Goal: Information Seeking & Learning: Check status

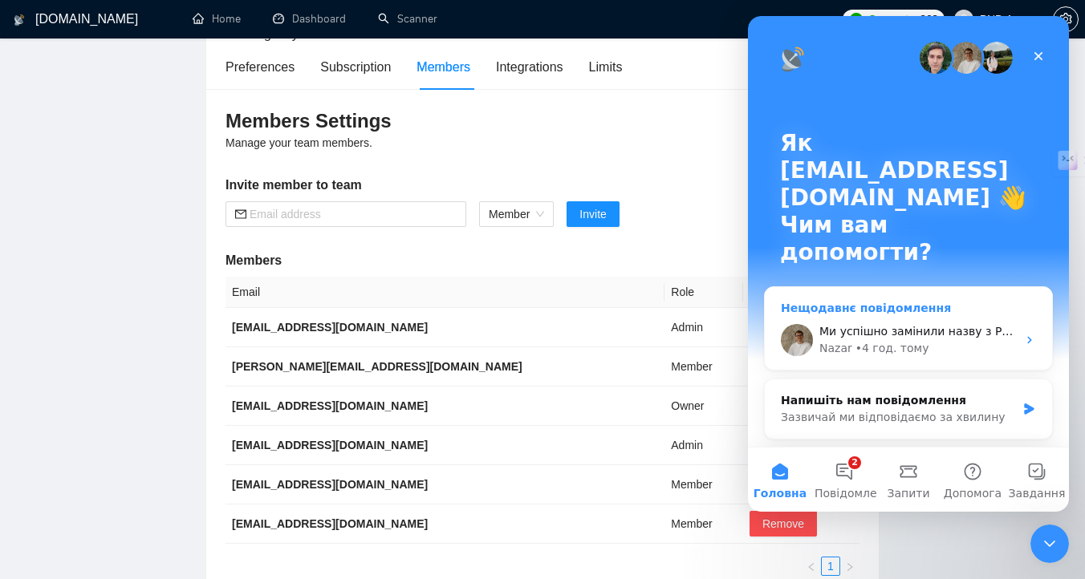
click at [901, 340] on div "• 4 год. тому" at bounding box center [893, 348] width 74 height 17
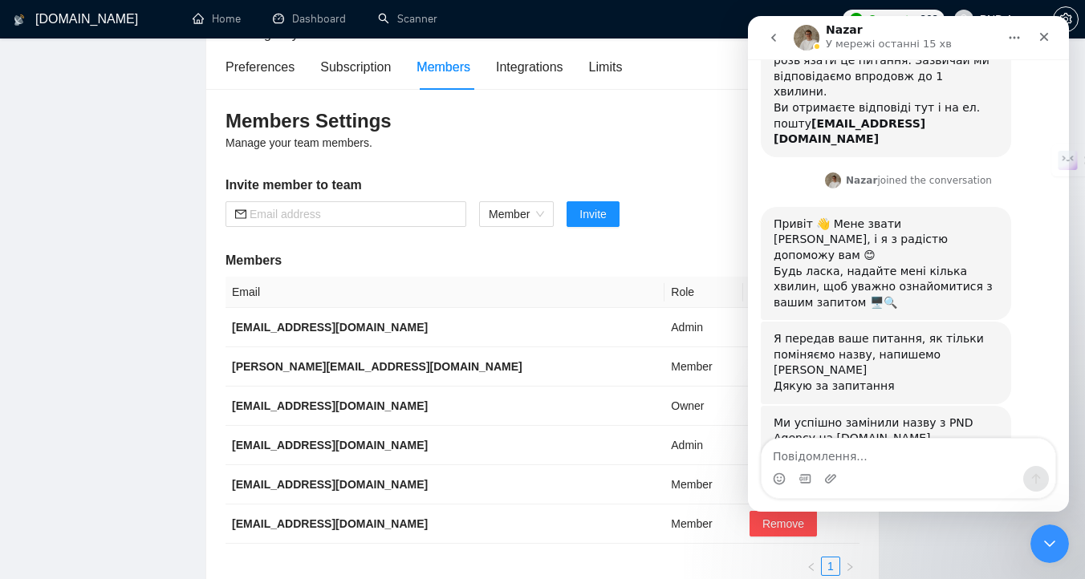
scroll to position [181, 0]
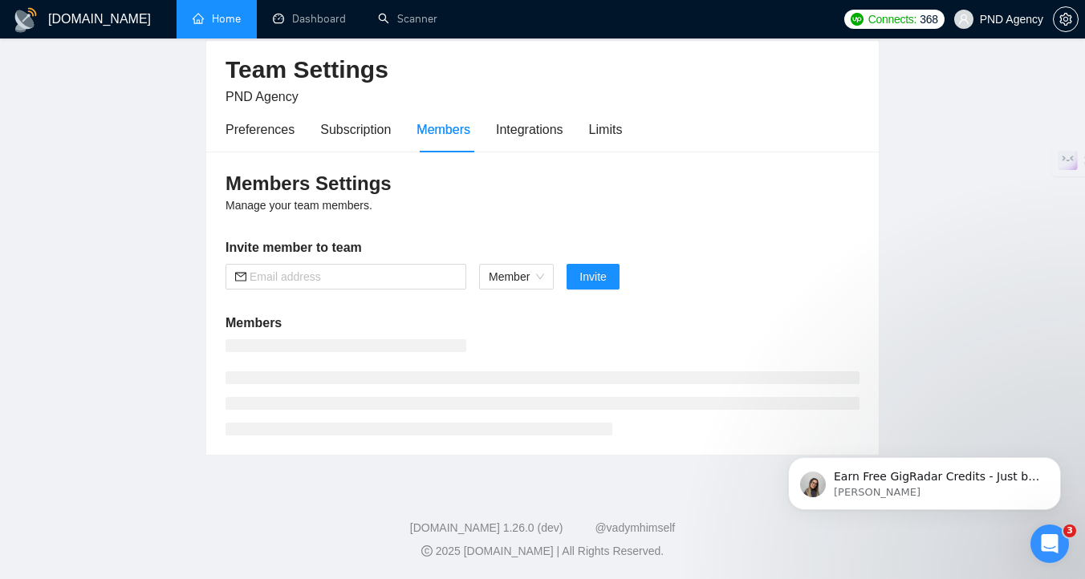
click at [223, 24] on link "Home" at bounding box center [217, 19] width 48 height 14
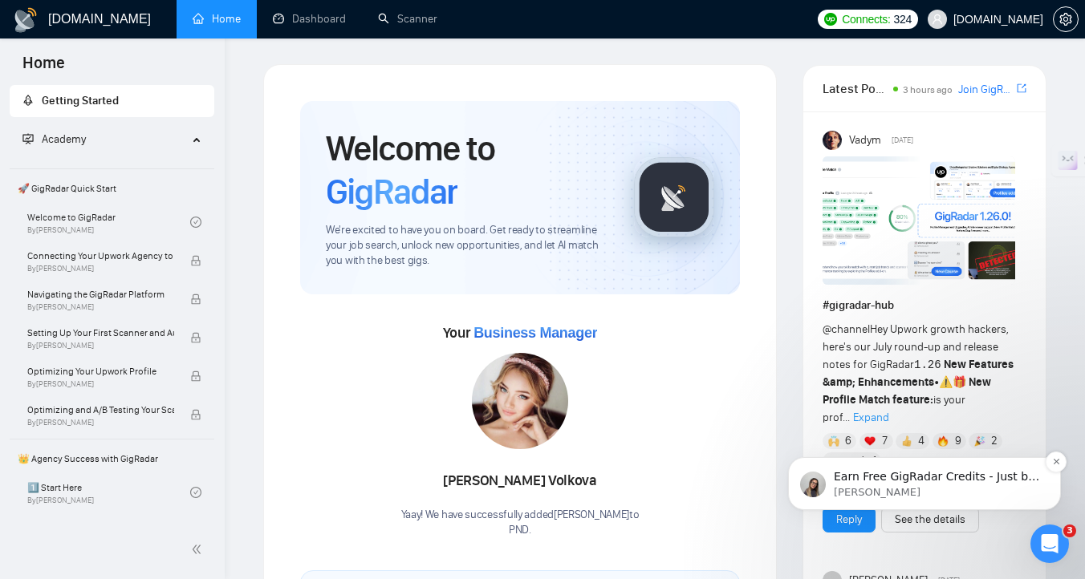
click at [987, 491] on p "Mariia • Щойно" at bounding box center [937, 493] width 207 height 14
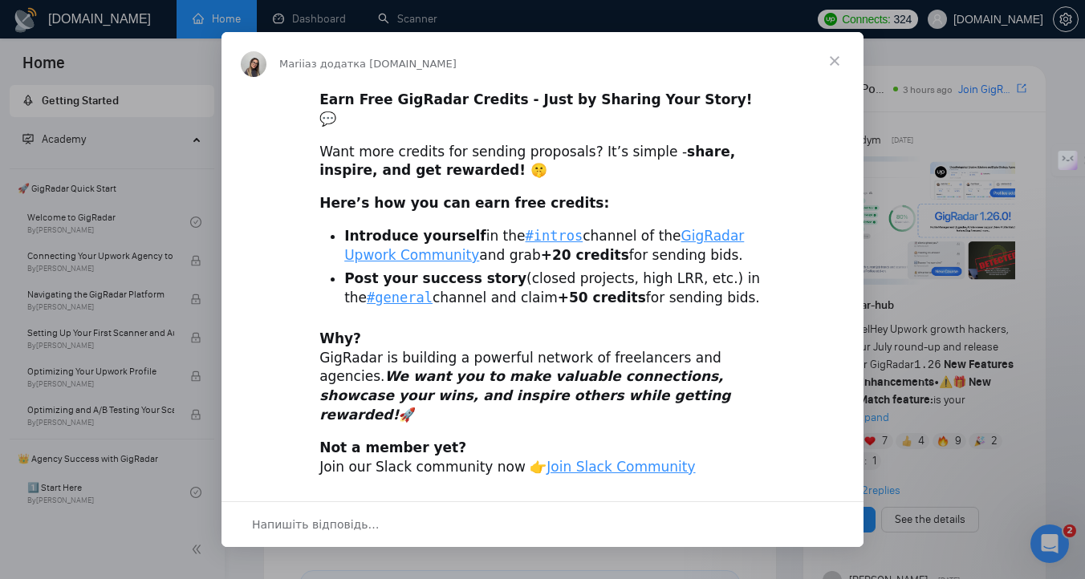
click at [972, 170] on div "Месенджер Intercom" at bounding box center [542, 289] width 1085 height 579
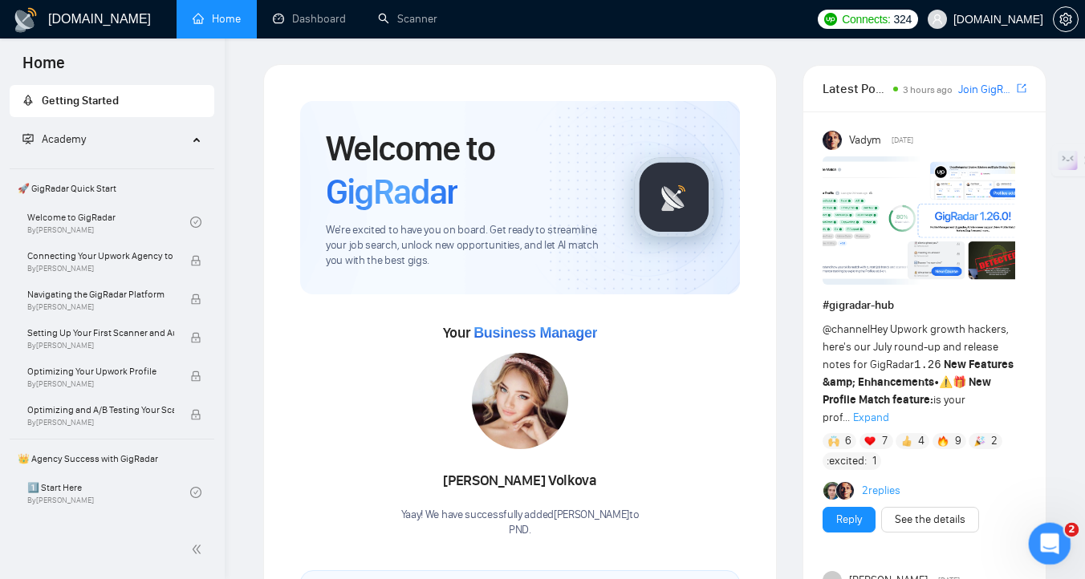
click at [1052, 535] on icon "Відкрити програму для спілкування Intercom" at bounding box center [1048, 542] width 26 height 26
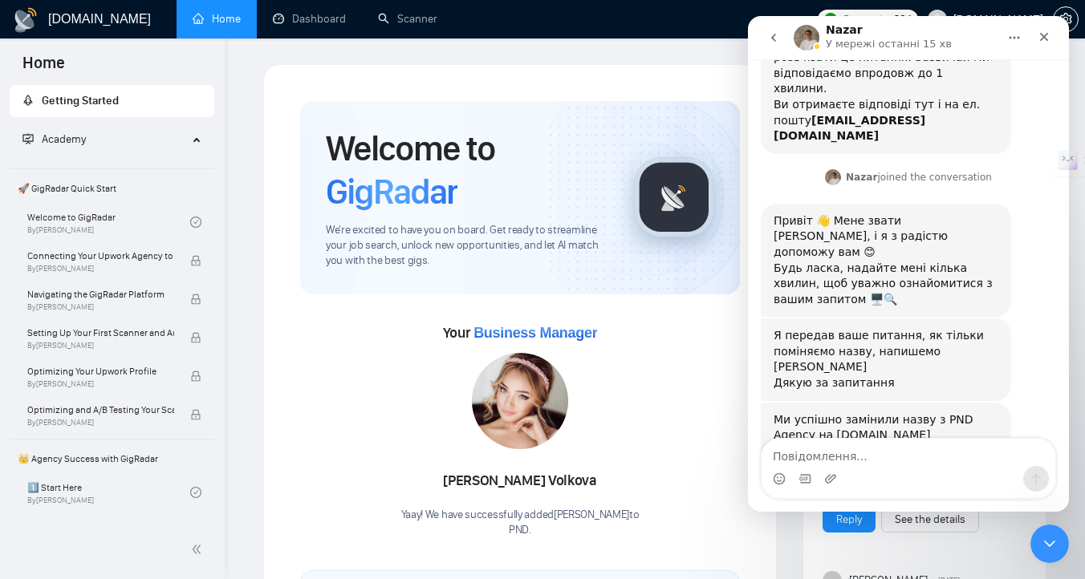
scroll to position [181, 0]
click at [893, 461] on textarea "Повідомлення..." at bounding box center [909, 452] width 294 height 27
type textarea "Наразі це все, дякую :)"
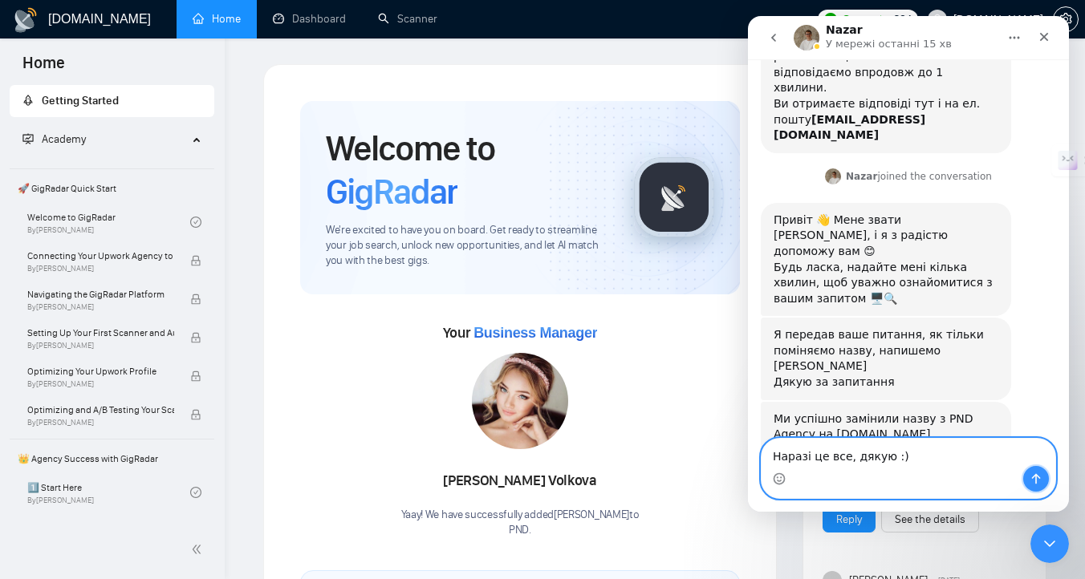
click at [1026, 484] on button "Надіслати повідомлення…" at bounding box center [1036, 479] width 26 height 26
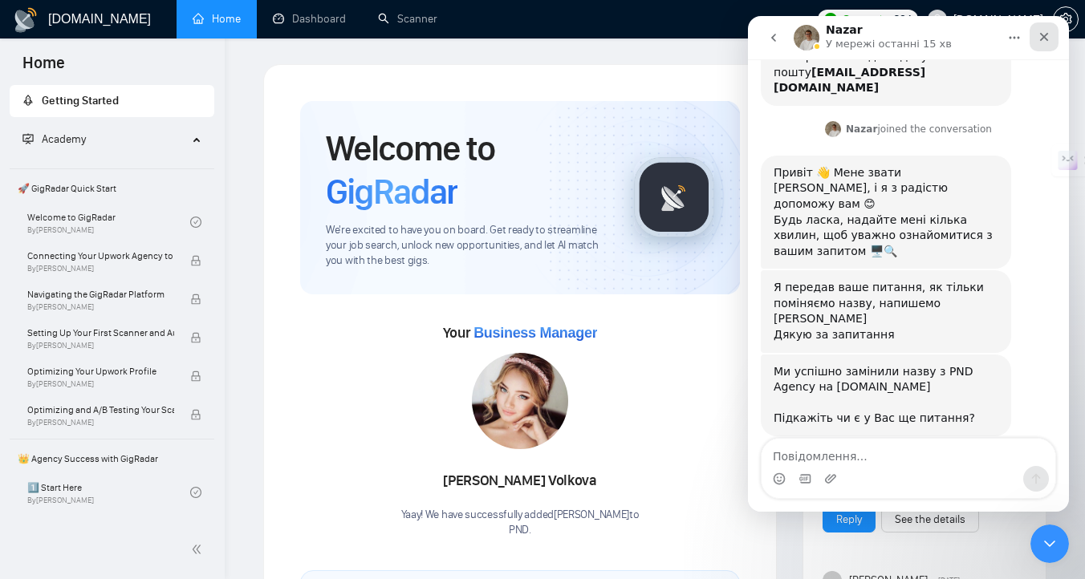
click at [1035, 40] on div "Закрити" at bounding box center [1044, 36] width 29 height 29
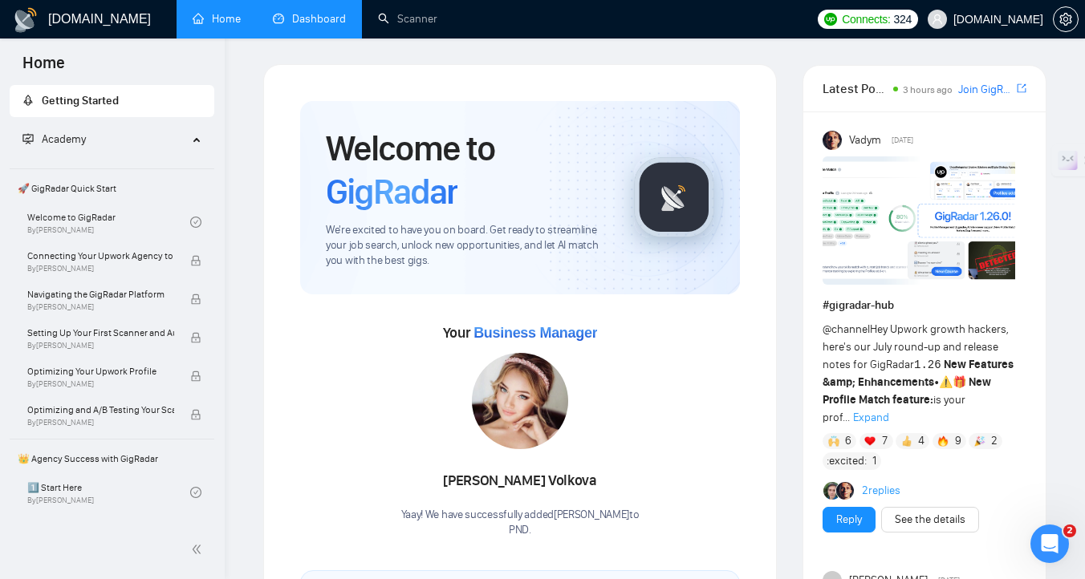
click at [313, 21] on link "Dashboard" at bounding box center [309, 19] width 73 height 14
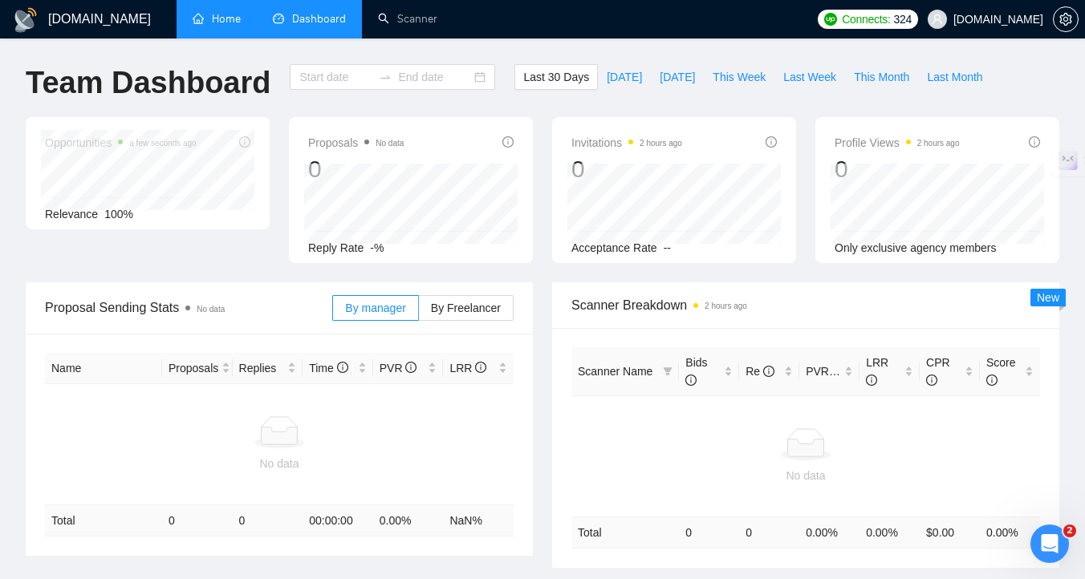
type input "2025-07-21"
type input "2025-08-20"
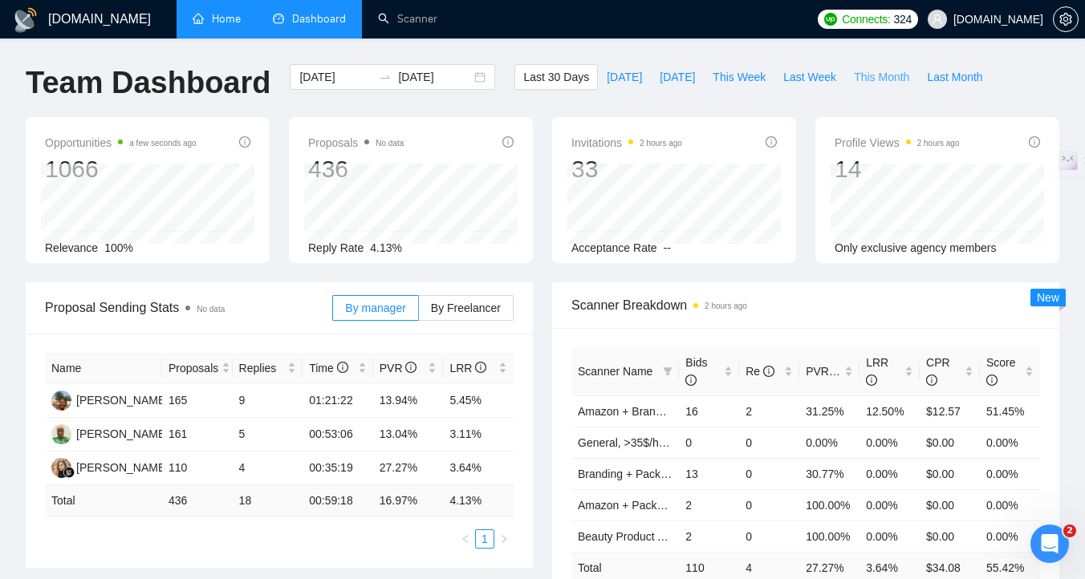
click at [882, 80] on span "This Month" at bounding box center [881, 77] width 55 height 18
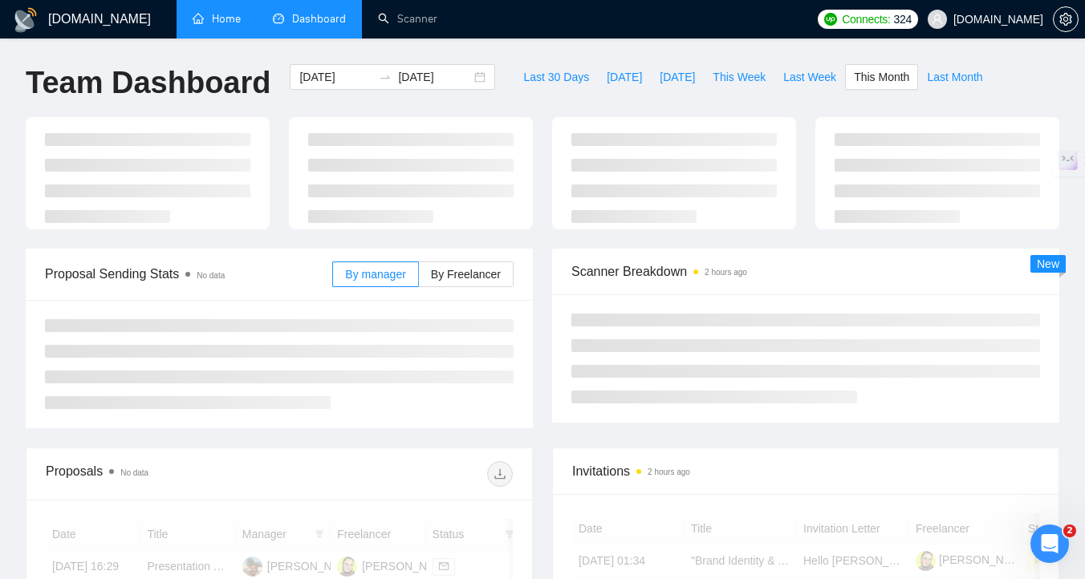
type input "2025-08-01"
type input "2025-08-31"
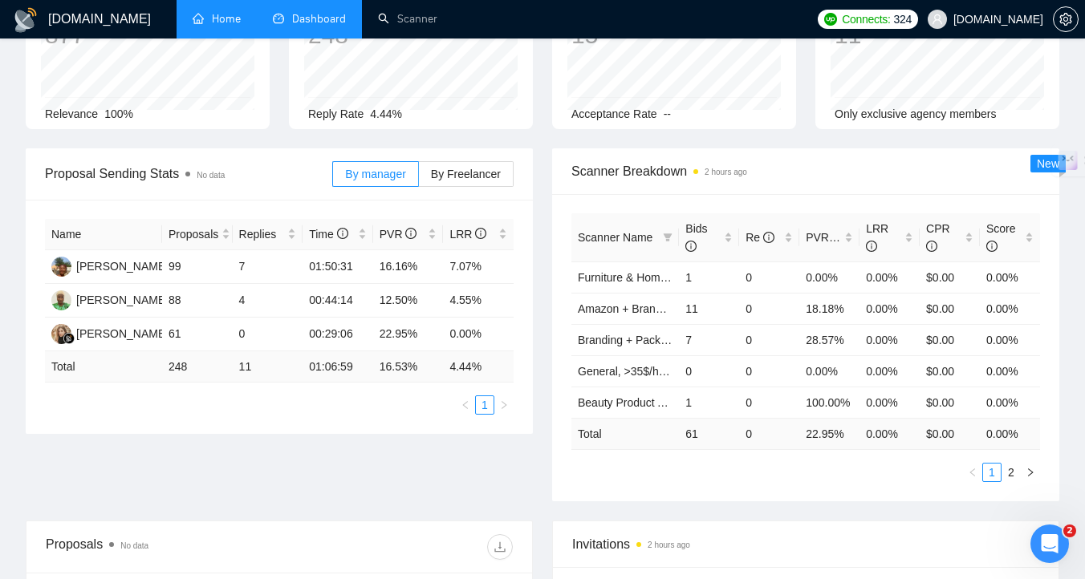
scroll to position [142, 0]
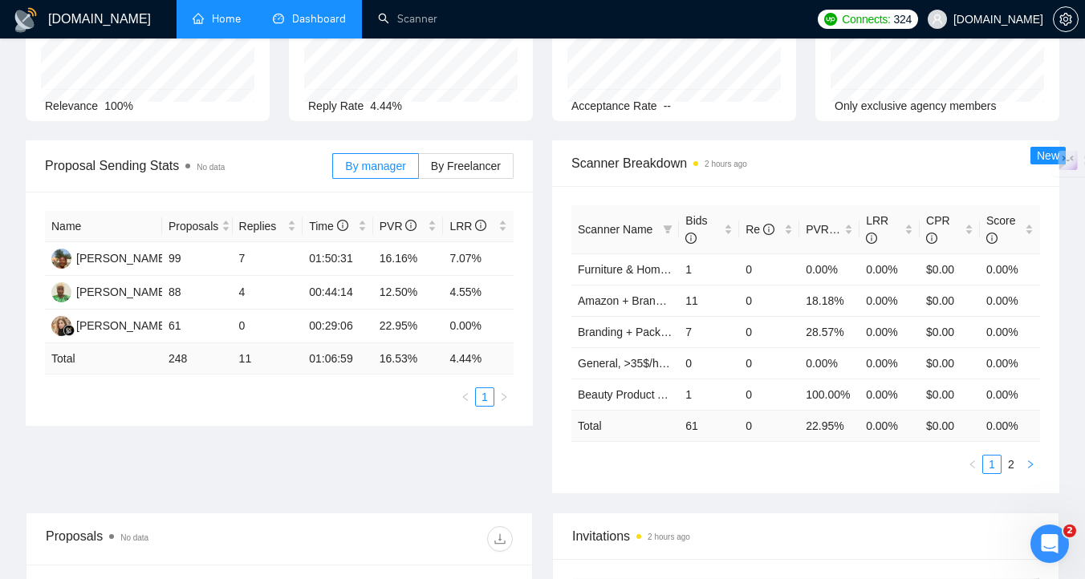
click at [1035, 461] on icon "right" at bounding box center [1031, 465] width 10 height 10
click at [976, 466] on icon "left" at bounding box center [973, 465] width 10 height 10
click at [1029, 470] on button "button" at bounding box center [1030, 464] width 19 height 19
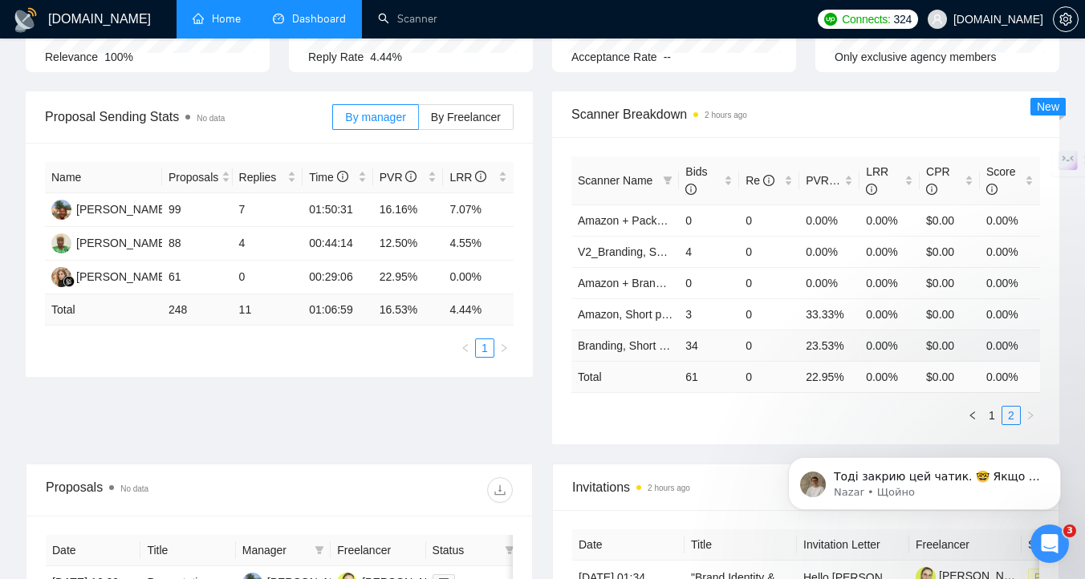
scroll to position [364, 0]
click at [937, 487] on p "Nazar • Щойно" at bounding box center [937, 493] width 207 height 14
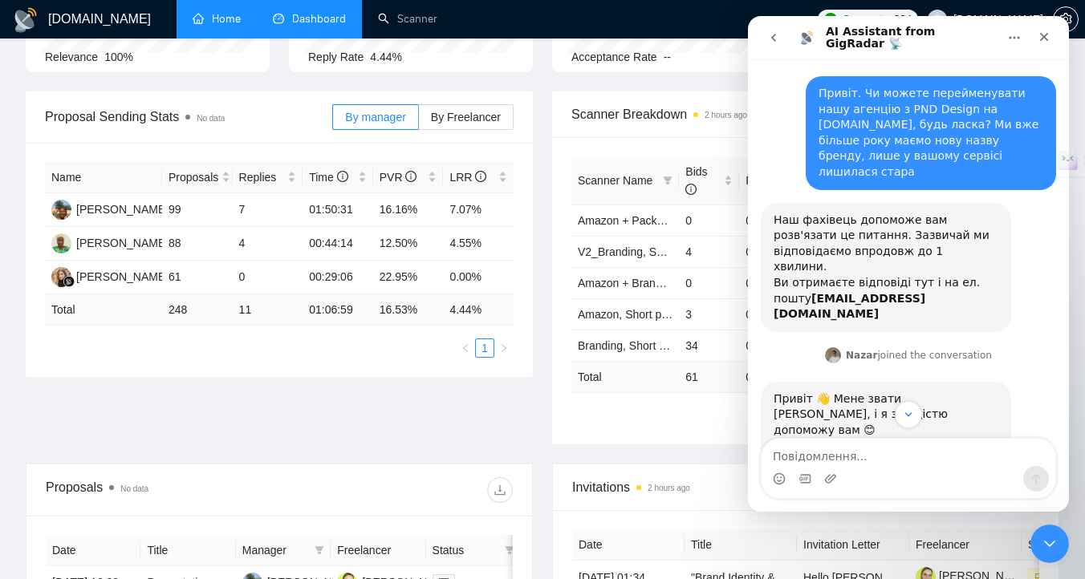
scroll to position [390, 0]
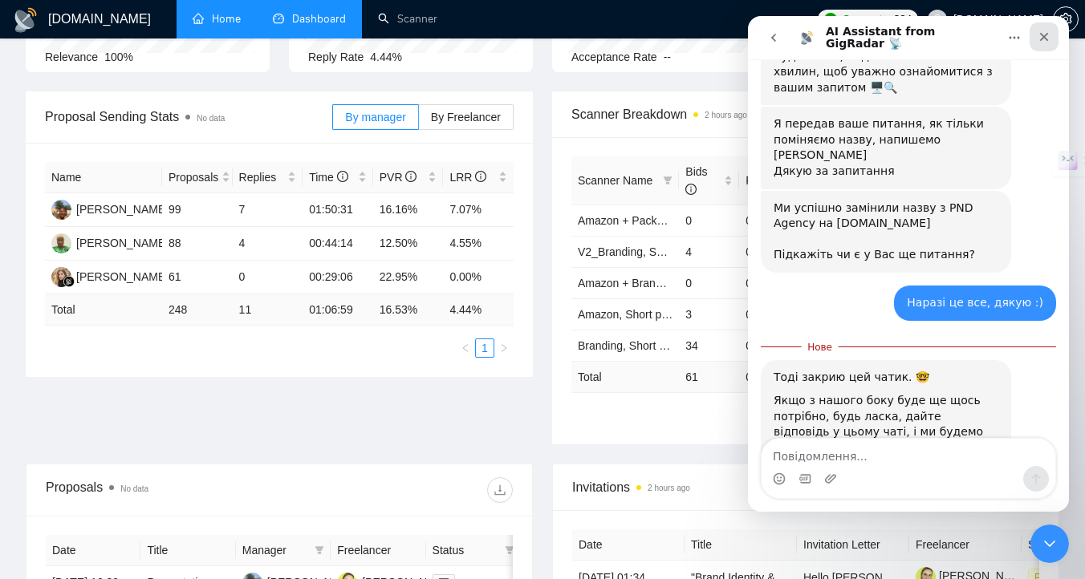
click at [1043, 39] on icon "Закрити" at bounding box center [1044, 36] width 13 height 13
